Goal: Navigation & Orientation: Find specific page/section

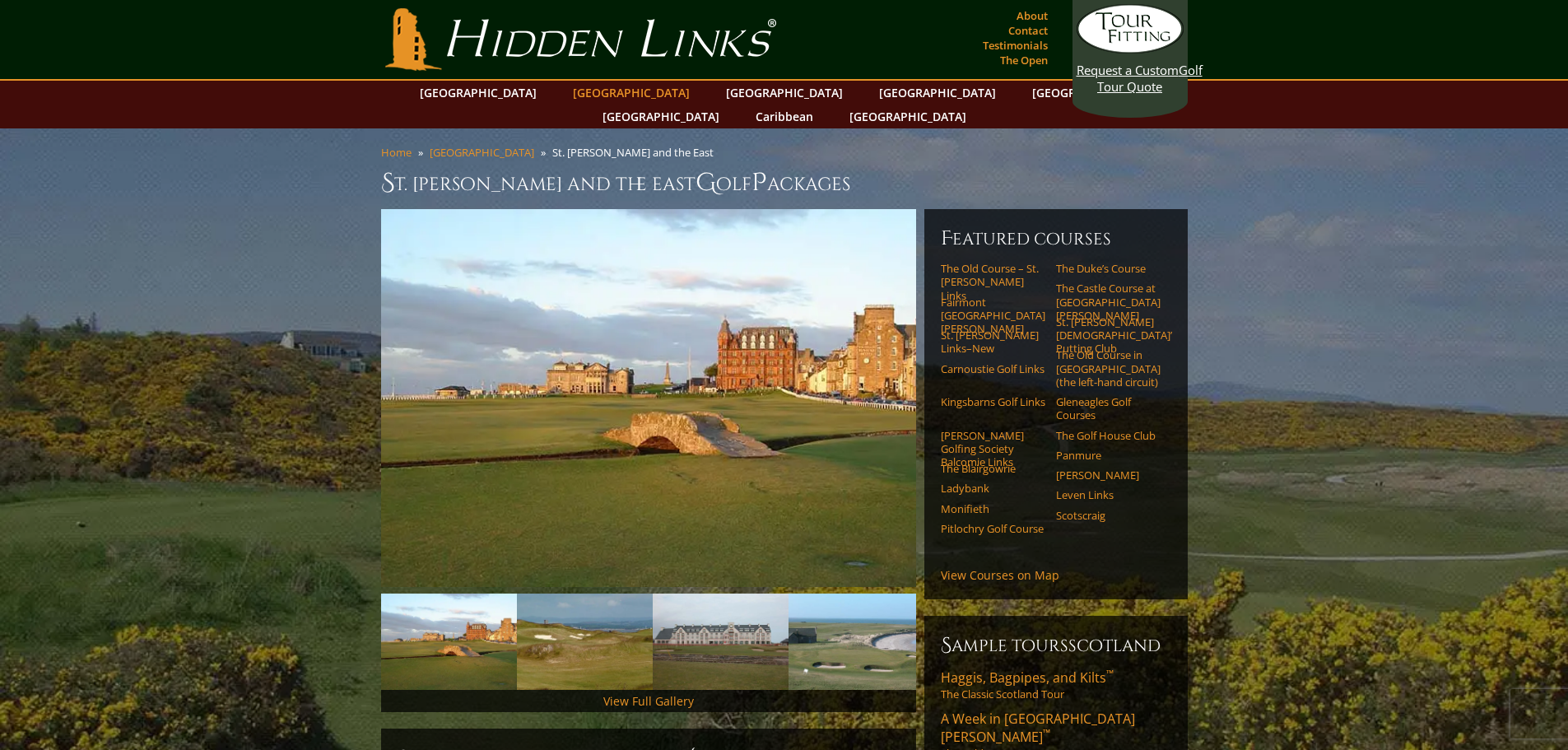
click at [588, 99] on link "[GEOGRAPHIC_DATA]" at bounding box center [632, 92] width 133 height 23
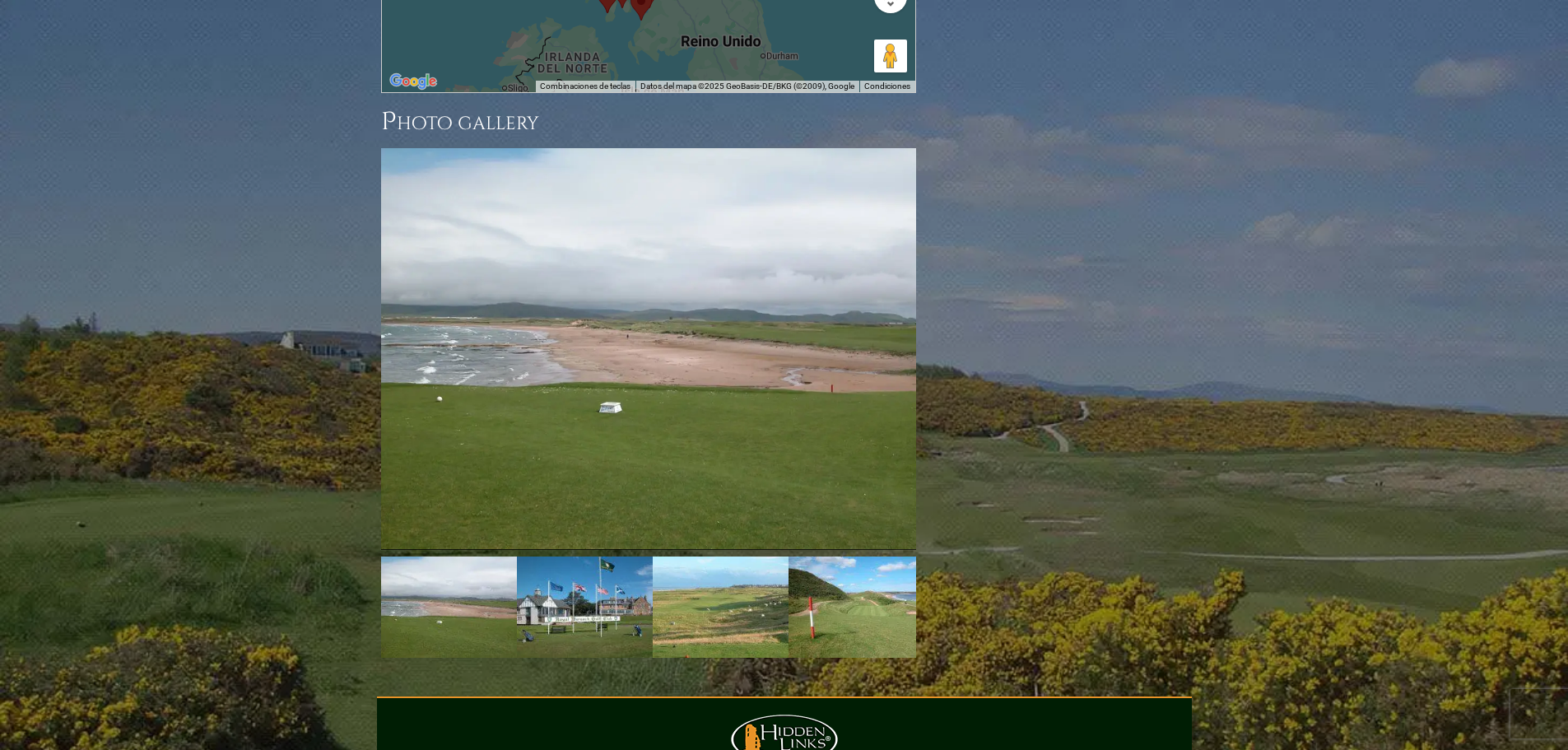
scroll to position [2469, 0]
